Goal: Task Accomplishment & Management: Use online tool/utility

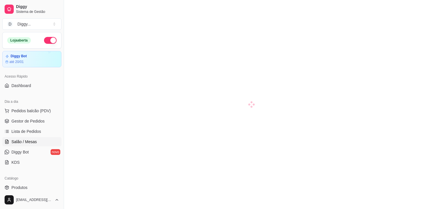
scroll to position [41, 0]
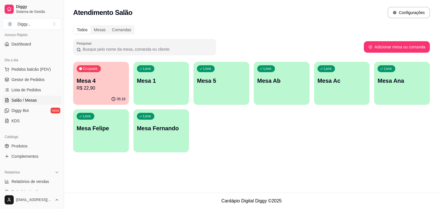
click at [106, 86] on p "R$ 22,90" at bounding box center [101, 88] width 49 height 7
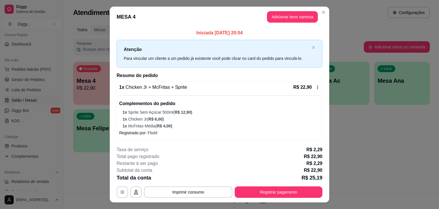
click at [125, 187] on div "**********" at bounding box center [220, 191] width 206 height 11
click at [113, 198] on footer "**********" at bounding box center [219, 171] width 219 height 61
click at [117, 195] on button "button" at bounding box center [122, 191] width 11 height 11
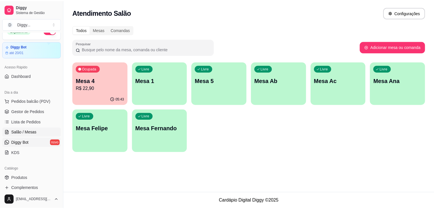
scroll to position [0, 0]
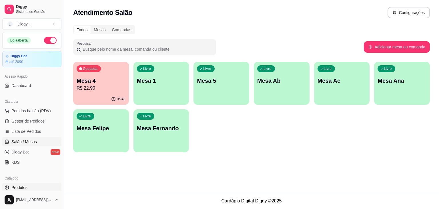
click at [31, 183] on link "Produtos" at bounding box center [31, 187] width 59 height 9
click at [33, 188] on link "Produtos" at bounding box center [31, 187] width 59 height 9
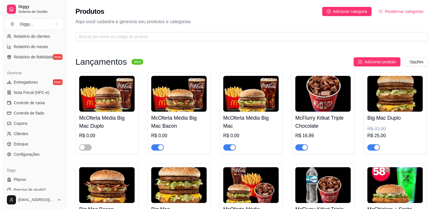
scroll to position [202, 0]
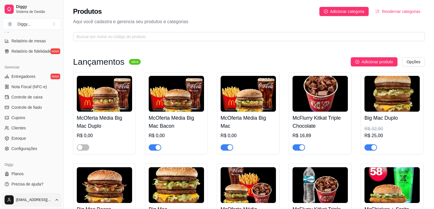
click at [33, 196] on html "Diggy Sistema de Gestão D Diggy ... Loja aberta Diggy Bot até 20/01 Acesso Rápi…" at bounding box center [217, 104] width 434 height 209
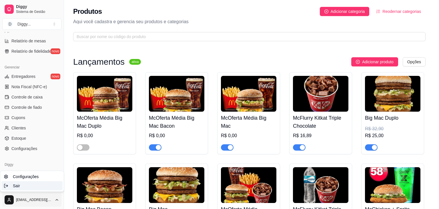
click at [29, 188] on div "Sair" at bounding box center [31, 185] width 61 height 9
